Goal: Navigation & Orientation: Find specific page/section

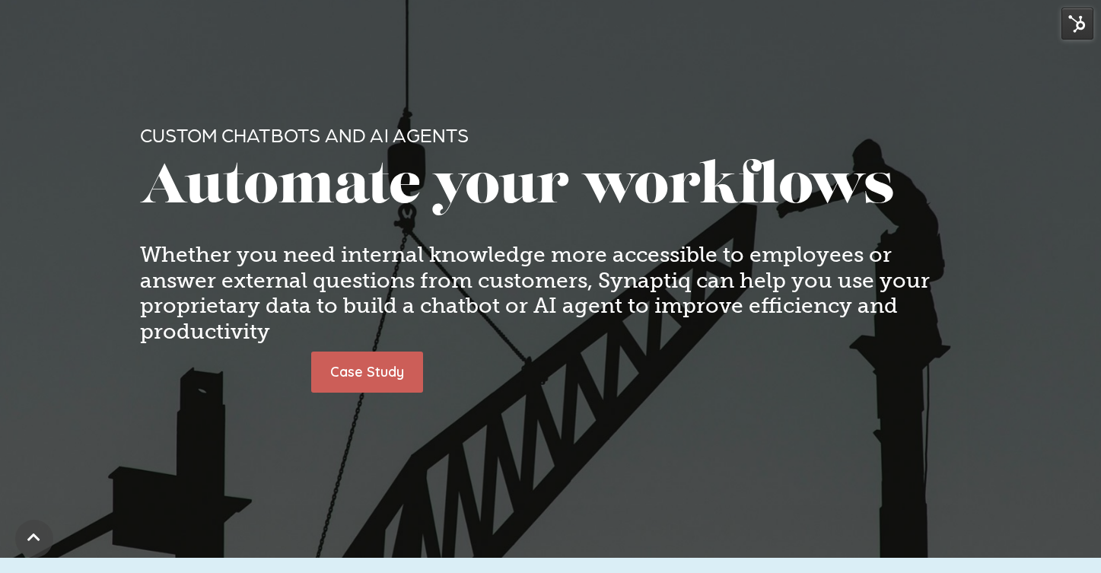
scroll to position [78, 0]
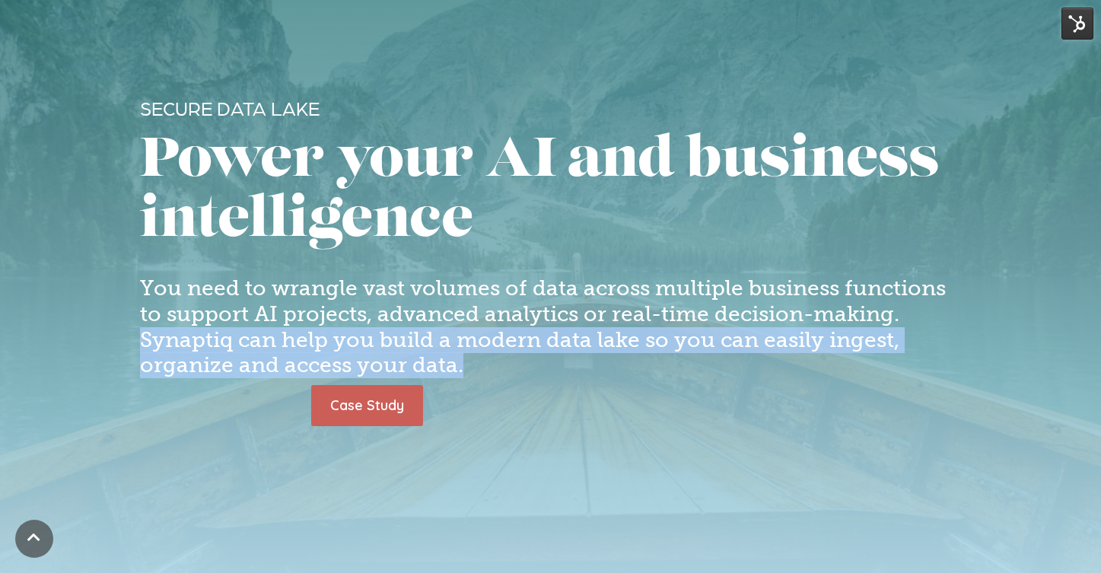
scroll to position [0, 7]
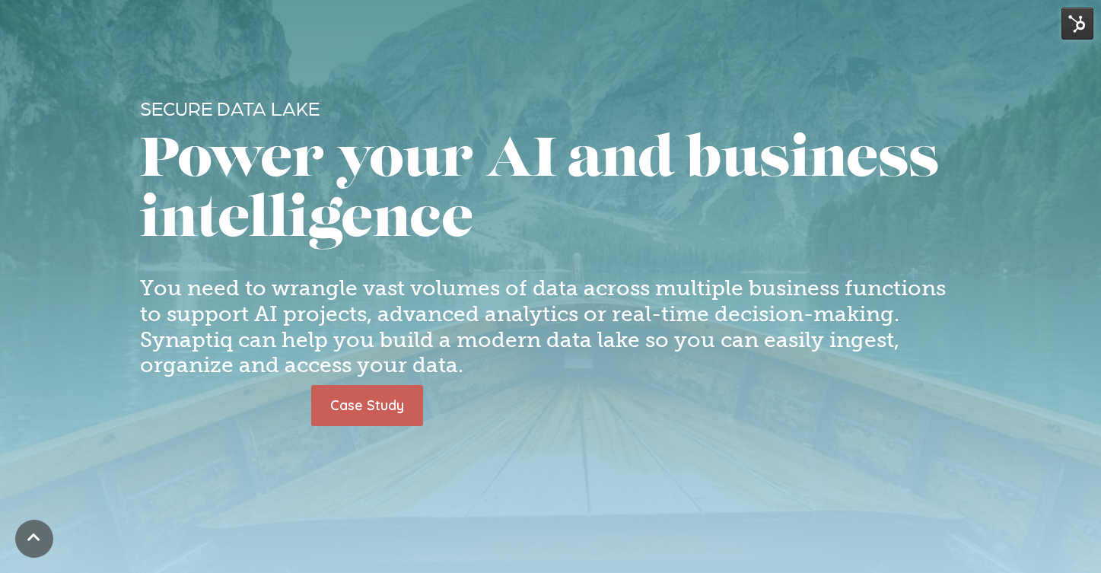
click at [386, 180] on h1 "Power your AI and business intelligence" at bounding box center [551, 192] width 822 height 120
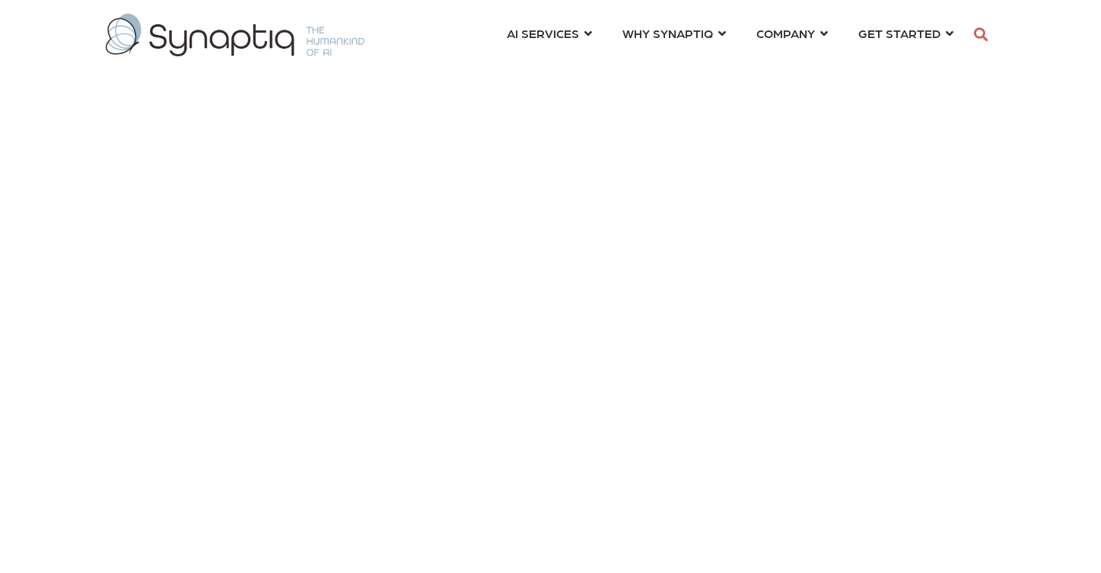
scroll to position [0, 7]
